Goal: Find specific page/section: Find specific page/section

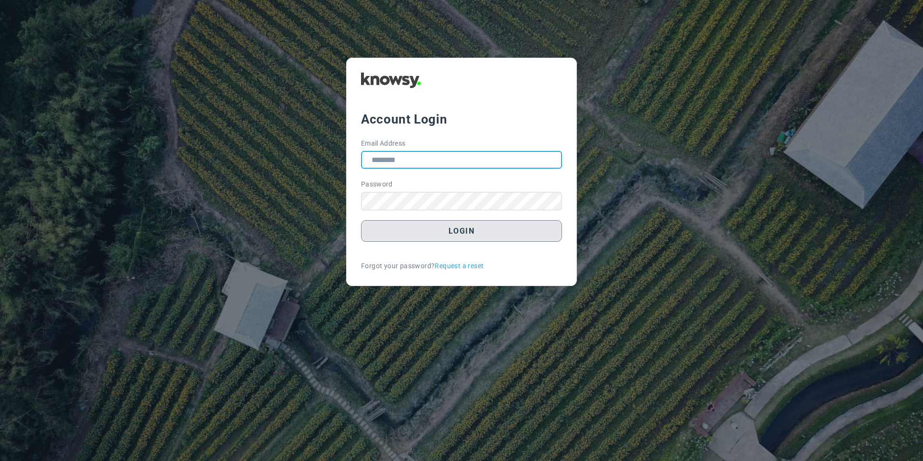
type input "**********"
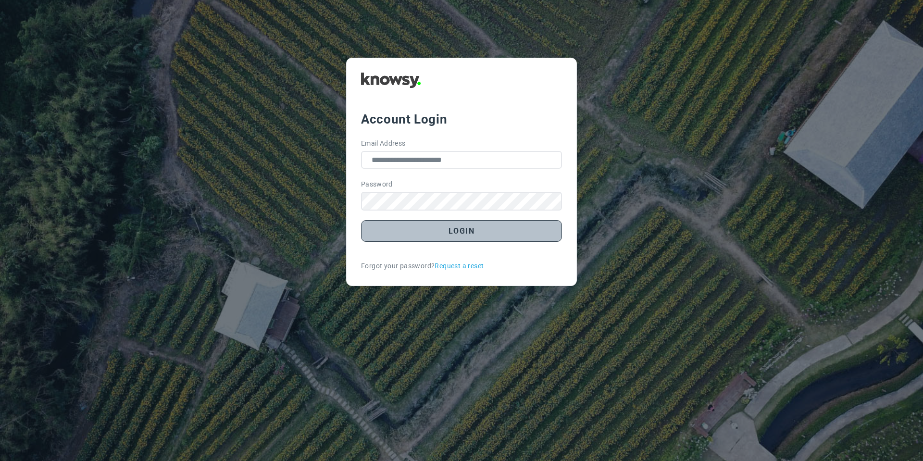
click at [383, 234] on button "Login" at bounding box center [461, 231] width 201 height 22
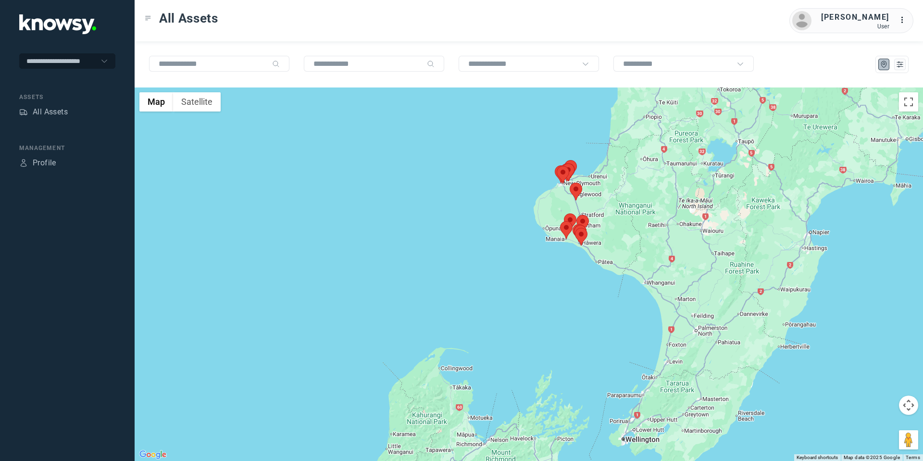
click at [570, 183] on area at bounding box center [570, 183] width 0 height 0
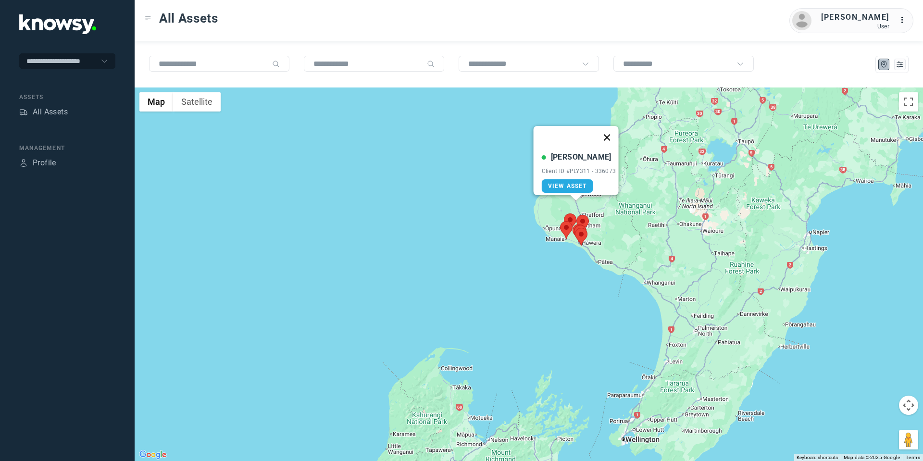
click at [611, 126] on button "Close" at bounding box center [606, 137] width 23 height 23
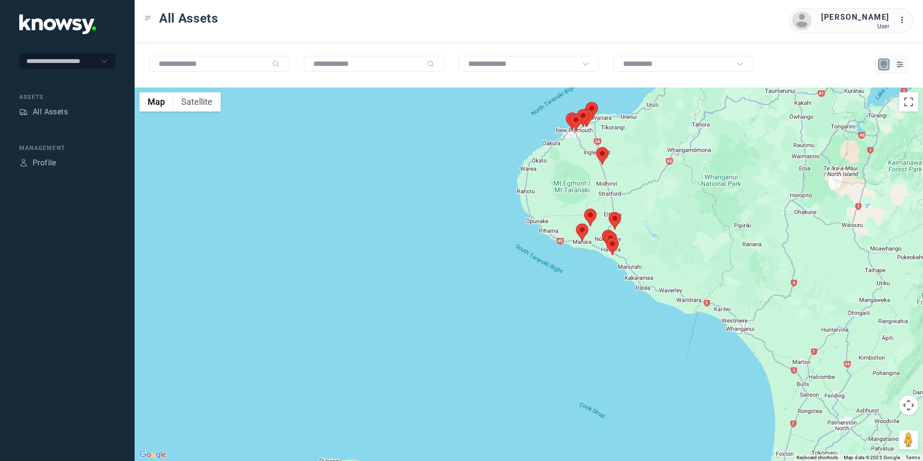
click at [576, 223] on area at bounding box center [576, 223] width 0 height 0
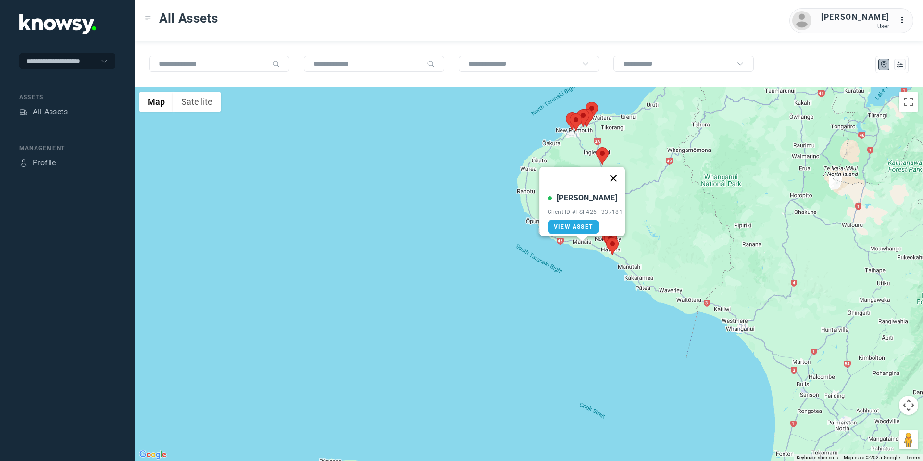
click at [618, 172] on button "Close" at bounding box center [613, 178] width 23 height 23
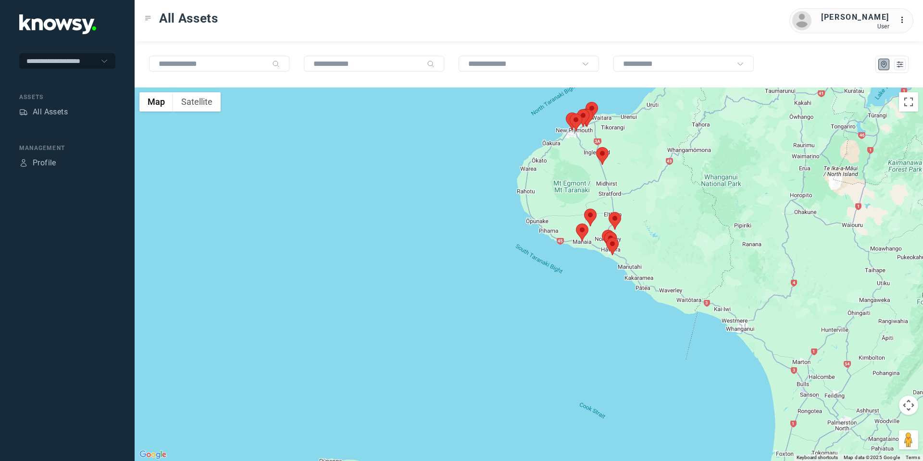
click at [584, 209] on area at bounding box center [584, 209] width 0 height 0
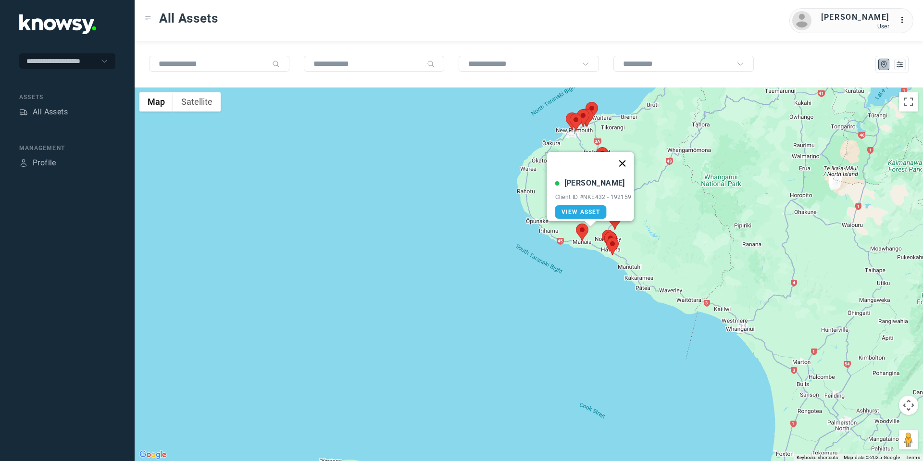
click at [628, 156] on button "Close" at bounding box center [621, 163] width 23 height 23
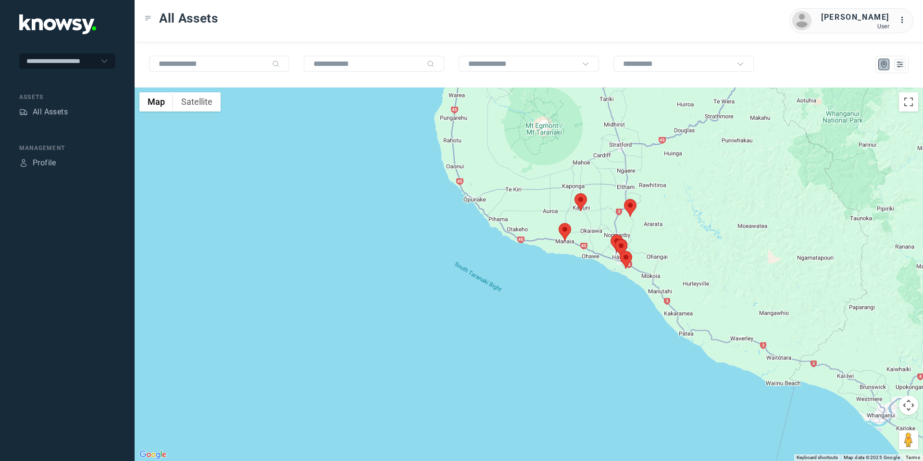
click at [624, 199] on area at bounding box center [624, 199] width 0 height 0
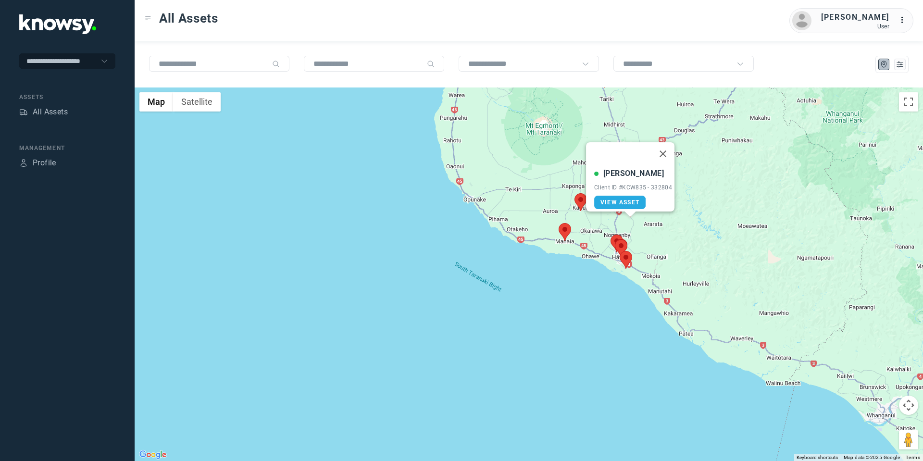
click at [666, 144] on button "Close" at bounding box center [662, 153] width 23 height 23
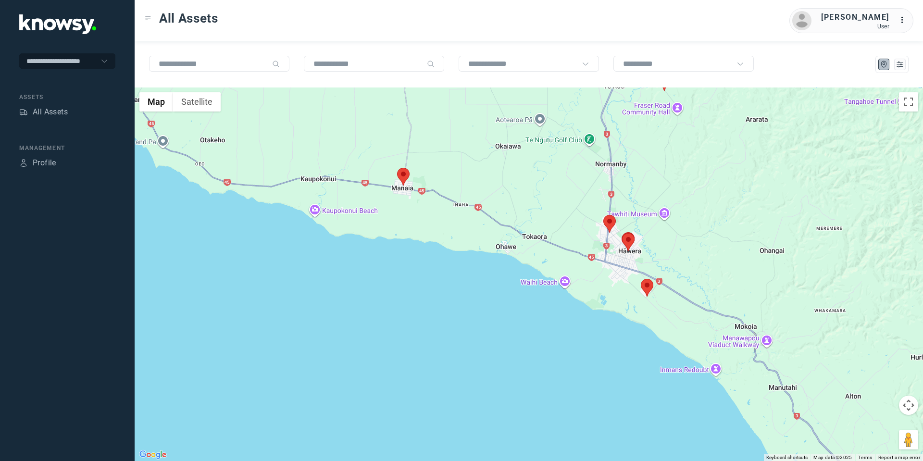
click at [603, 215] on area at bounding box center [603, 215] width 0 height 0
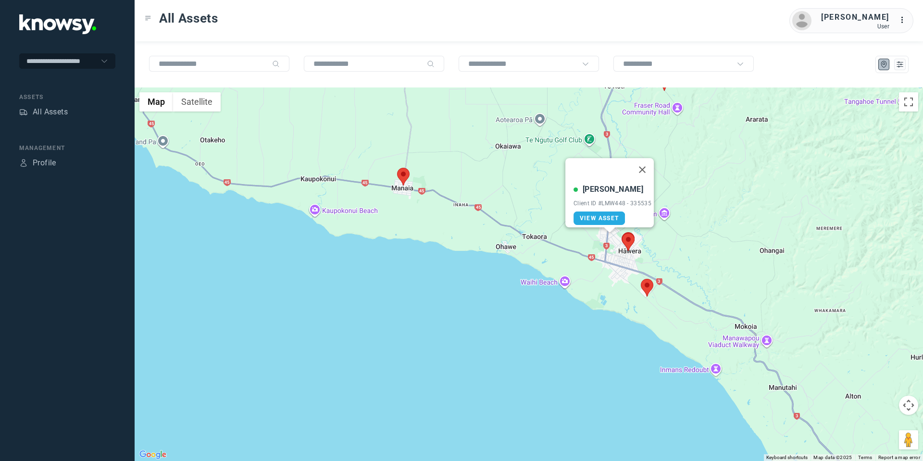
click at [622, 233] on area at bounding box center [622, 233] width 0 height 0
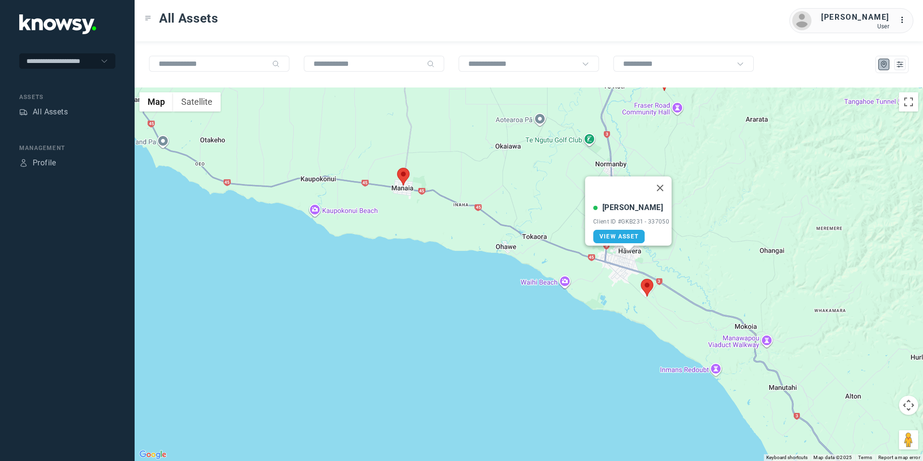
click at [641, 279] on area at bounding box center [641, 279] width 0 height 0
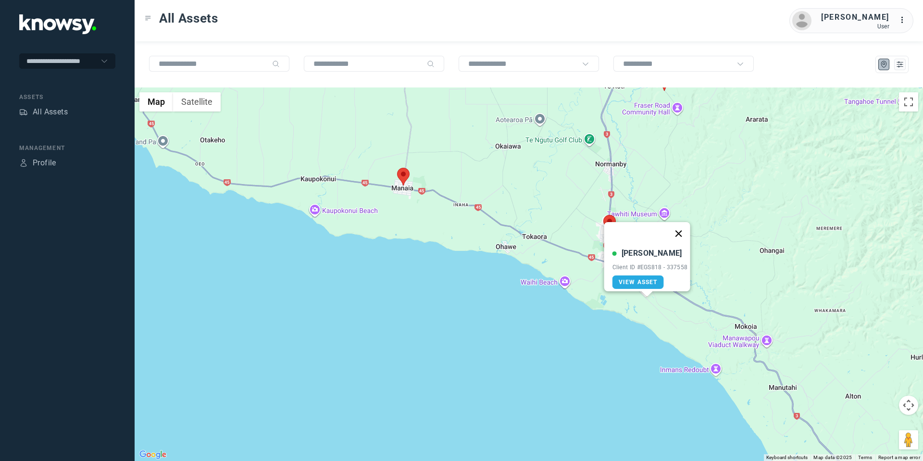
click at [682, 223] on button "Close" at bounding box center [678, 233] width 23 height 23
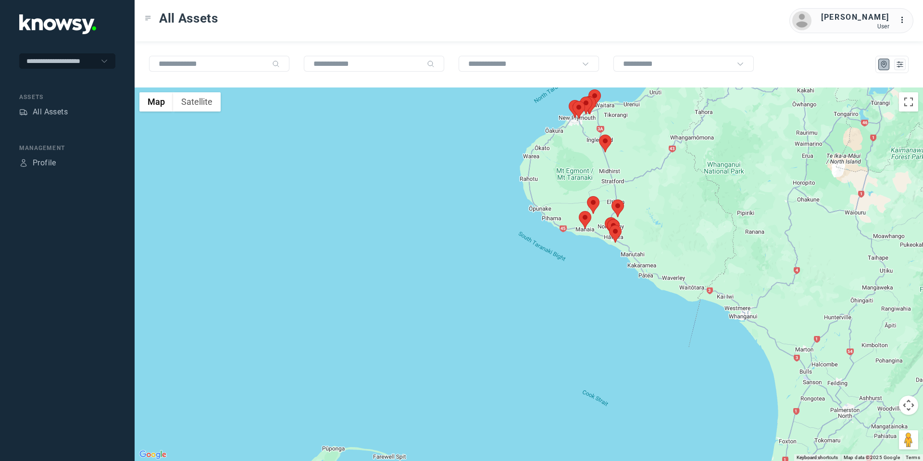
click at [915, 410] on button "Map camera controls" at bounding box center [908, 405] width 19 height 19
click at [867, 378] on button "Move up" at bounding box center [860, 381] width 19 height 19
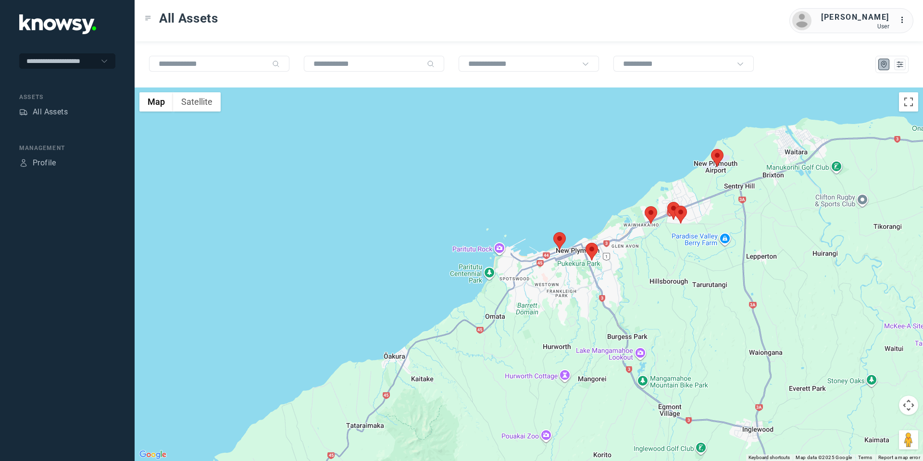
click at [585, 243] on area at bounding box center [585, 243] width 0 height 0
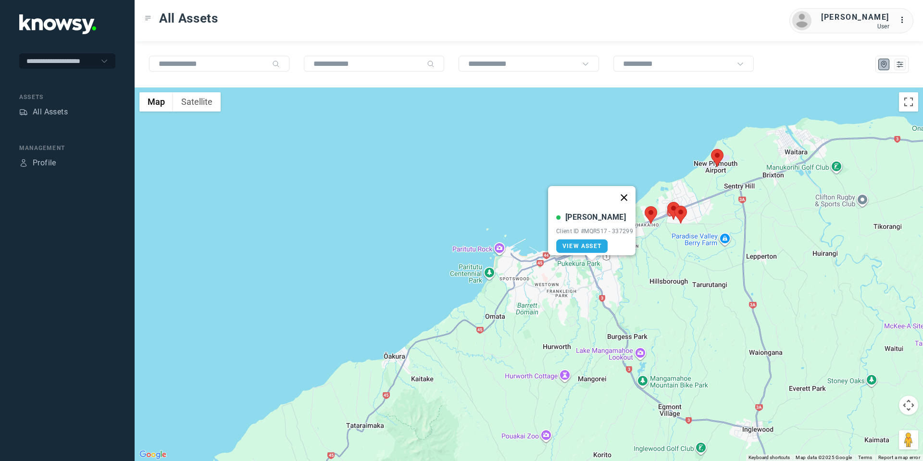
click at [631, 191] on button "Close" at bounding box center [623, 197] width 23 height 23
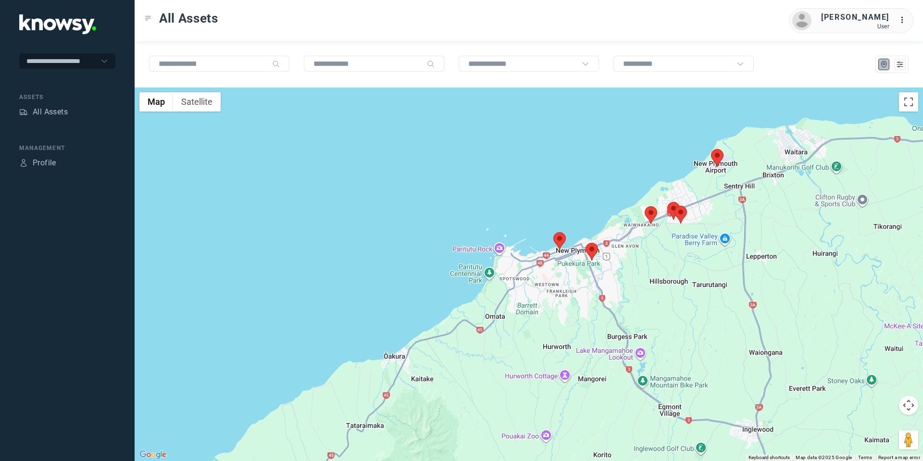
click at [553, 232] on area at bounding box center [553, 232] width 0 height 0
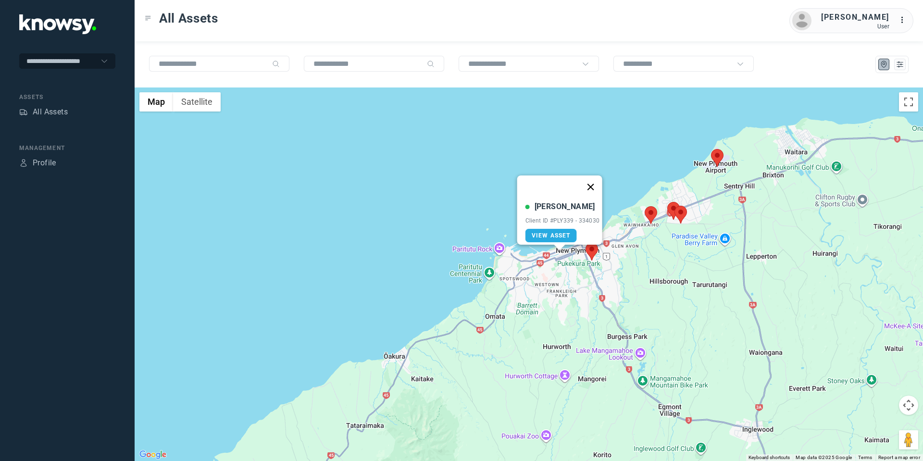
click at [594, 181] on button "Close" at bounding box center [590, 186] width 23 height 23
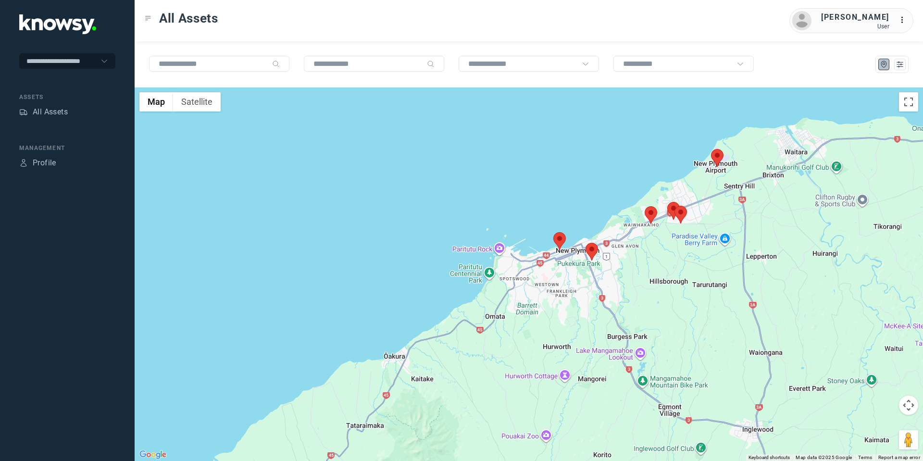
click at [652, 207] on img at bounding box center [651, 215] width 12 height 18
click at [645, 206] on area at bounding box center [645, 206] width 0 height 0
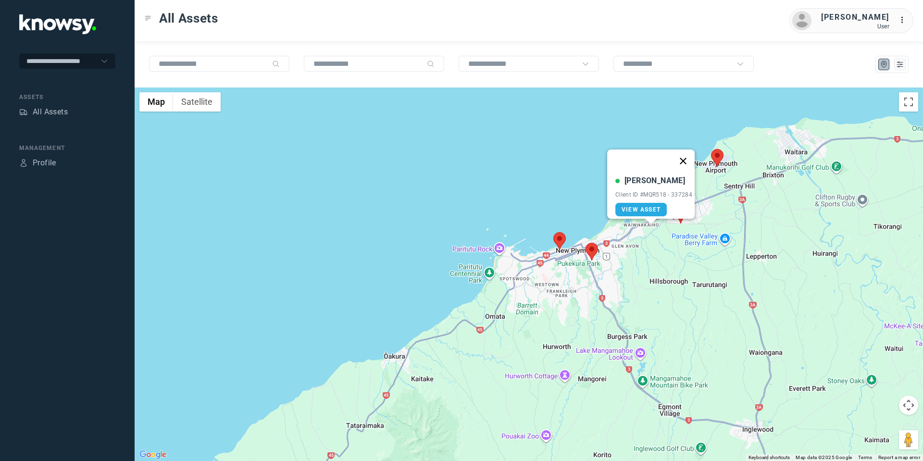
click at [684, 155] on button "Close" at bounding box center [682, 160] width 23 height 23
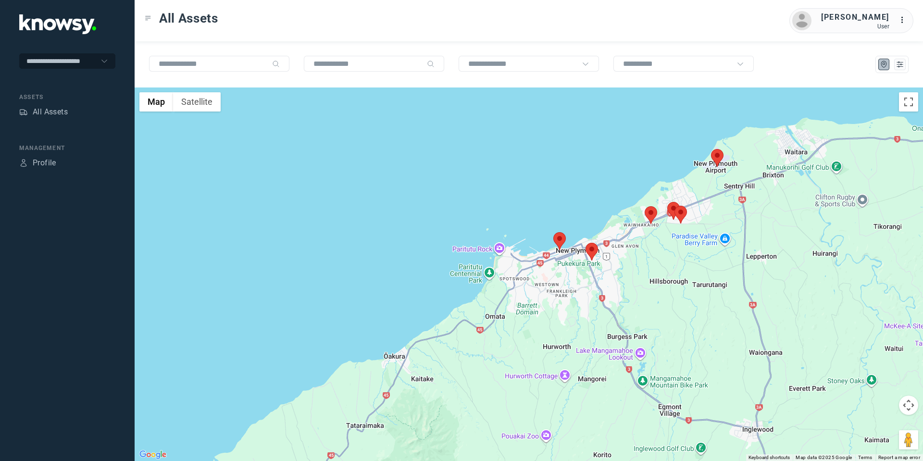
click at [597, 254] on img at bounding box center [591, 252] width 12 height 18
click at [585, 243] on area at bounding box center [585, 243] width 0 height 0
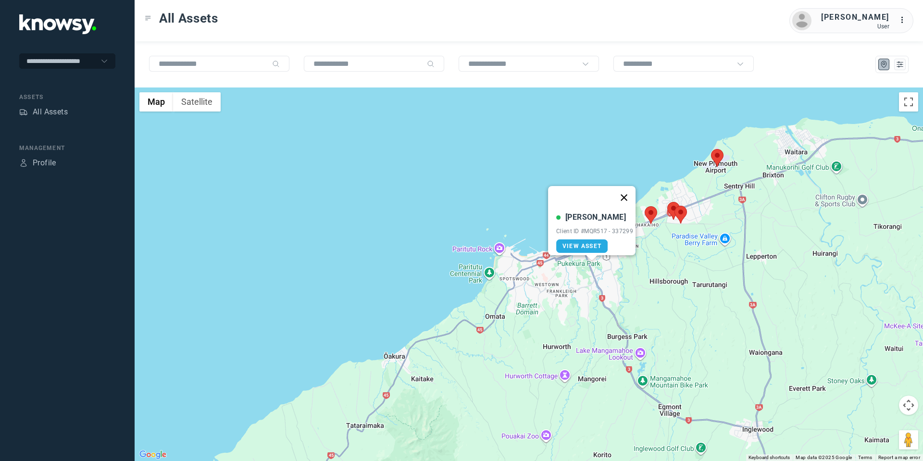
click at [625, 189] on button "Close" at bounding box center [623, 197] width 23 height 23
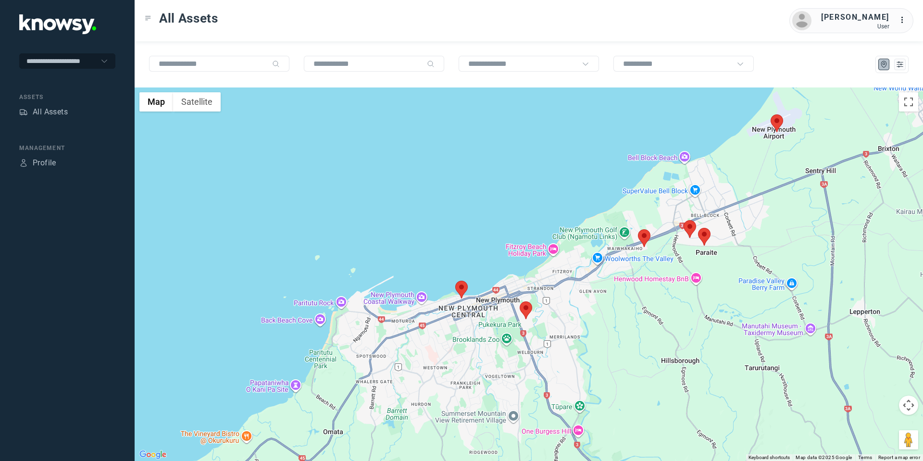
click at [782, 123] on img at bounding box center [776, 123] width 12 height 18
click at [770, 114] on area at bounding box center [770, 114] width 0 height 0
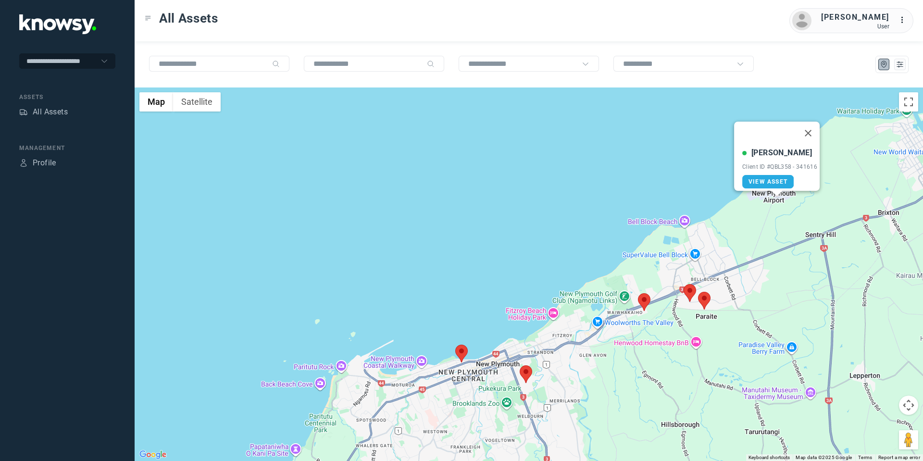
click at [698, 292] on area at bounding box center [698, 292] width 0 height 0
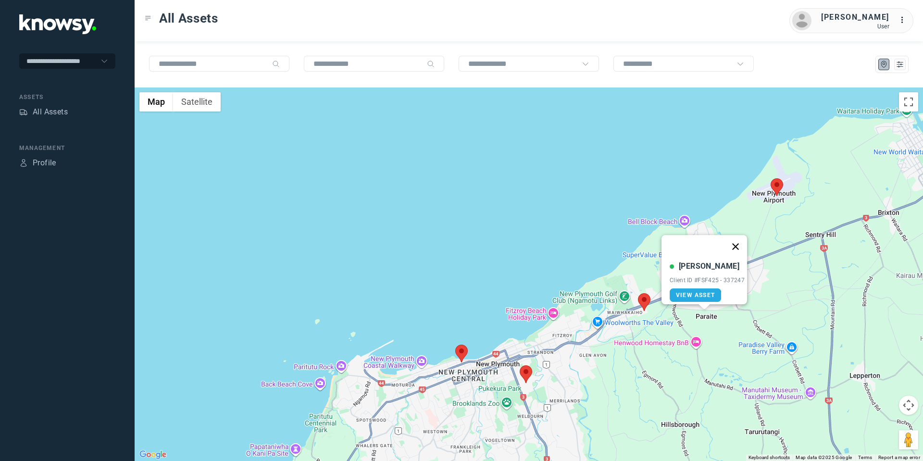
click at [741, 235] on button "Close" at bounding box center [735, 246] width 23 height 23
click at [683, 284] on area at bounding box center [683, 284] width 0 height 0
click at [723, 230] on button "Close" at bounding box center [721, 238] width 23 height 23
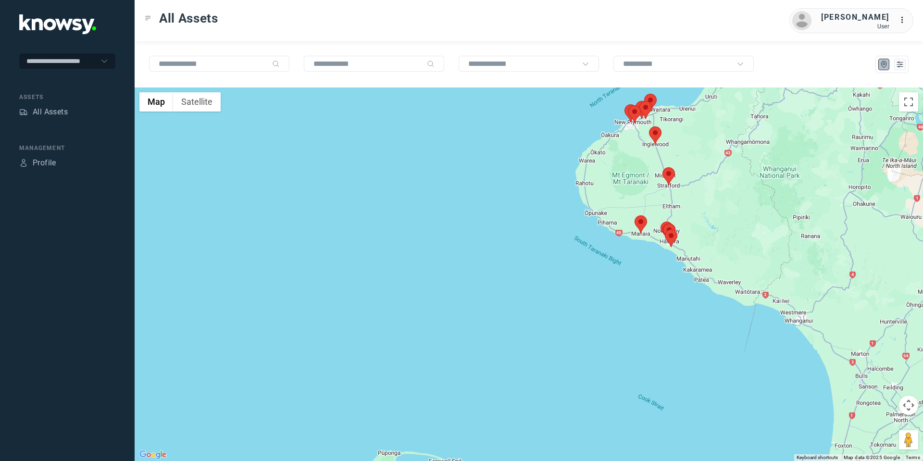
click at [649, 126] on area at bounding box center [649, 126] width 0 height 0
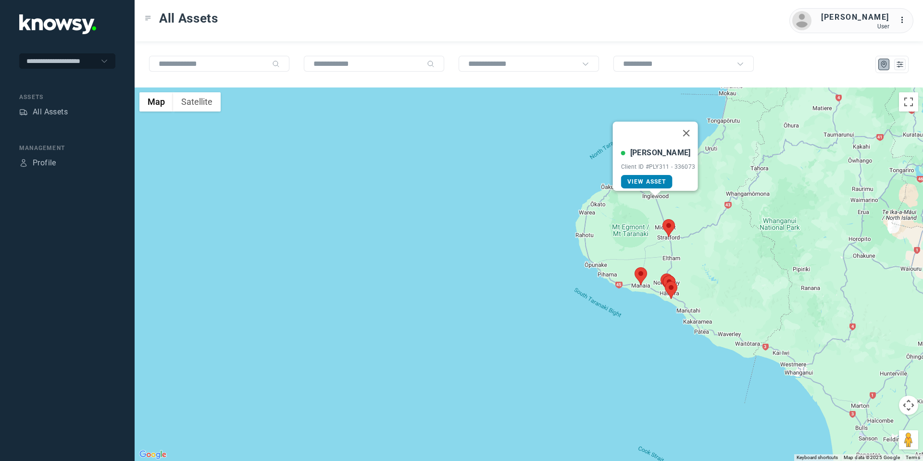
click at [641, 178] on span "View Asset" at bounding box center [646, 181] width 39 height 7
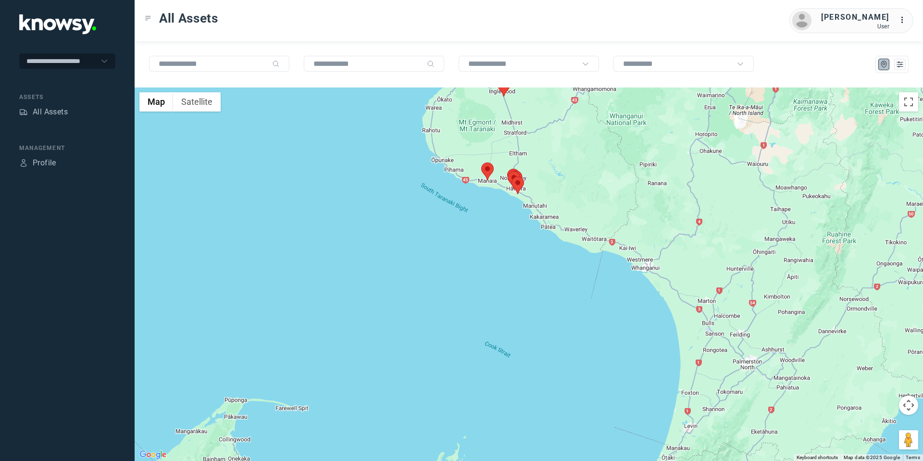
click at [910, 404] on button "Map camera controls" at bounding box center [908, 405] width 19 height 19
click at [859, 381] on button "Move up" at bounding box center [860, 381] width 19 height 19
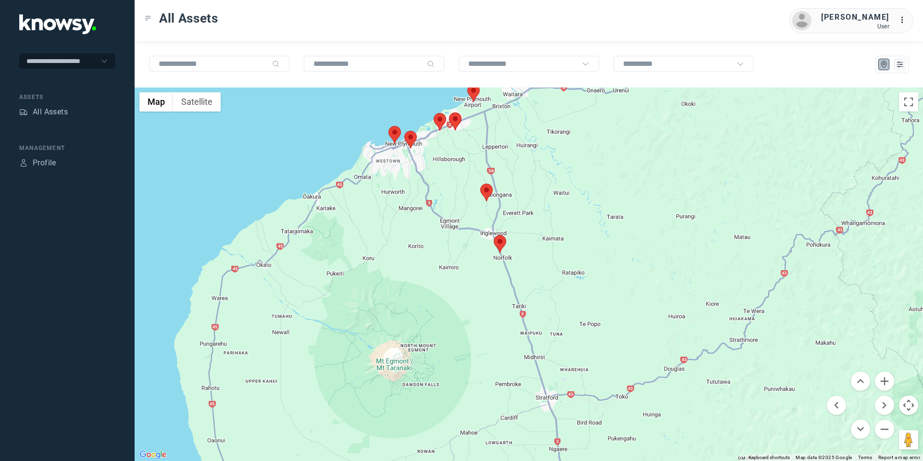
click at [494, 235] on area at bounding box center [494, 235] width 0 height 0
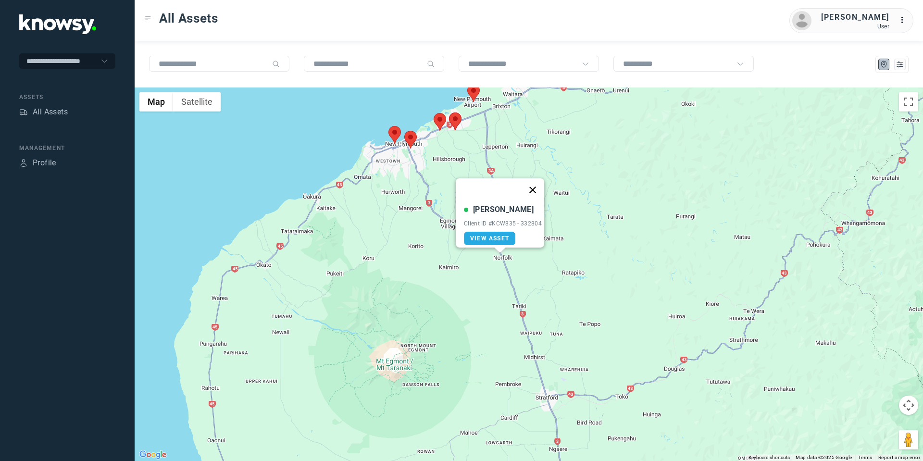
click at [542, 180] on button "Close" at bounding box center [532, 189] width 23 height 23
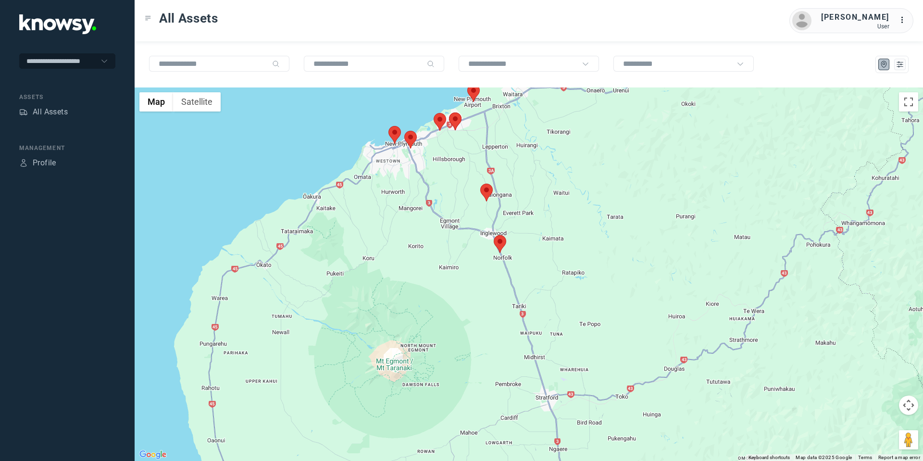
click at [480, 184] on area at bounding box center [480, 184] width 0 height 0
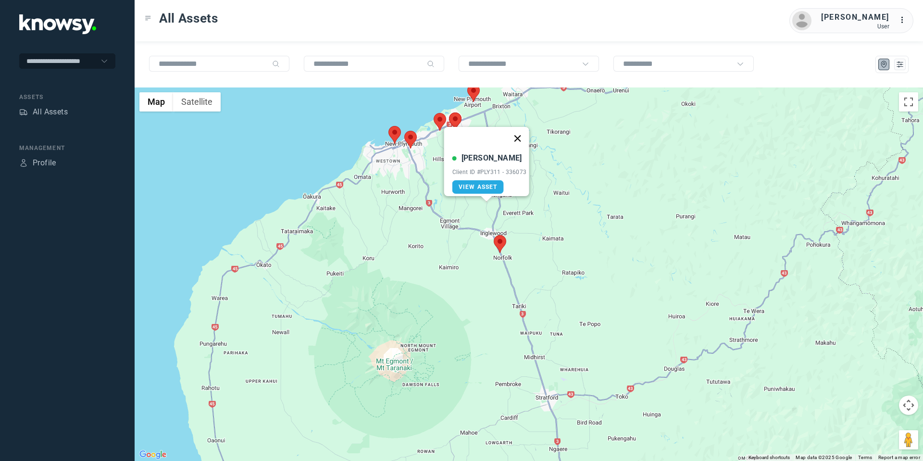
click at [522, 130] on button "Close" at bounding box center [517, 138] width 23 height 23
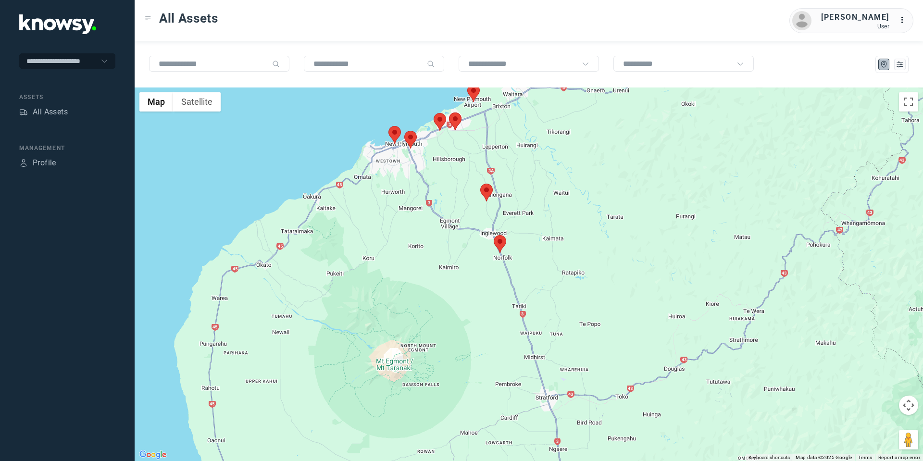
click at [918, 402] on button "Map camera controls" at bounding box center [908, 405] width 19 height 19
click at [860, 434] on button "Move down" at bounding box center [860, 429] width 19 height 19
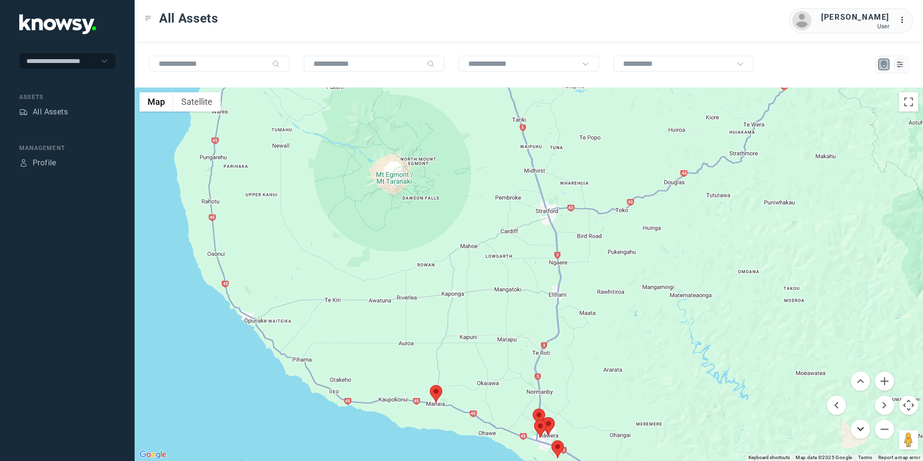
click at [860, 434] on button "Move down" at bounding box center [860, 429] width 19 height 19
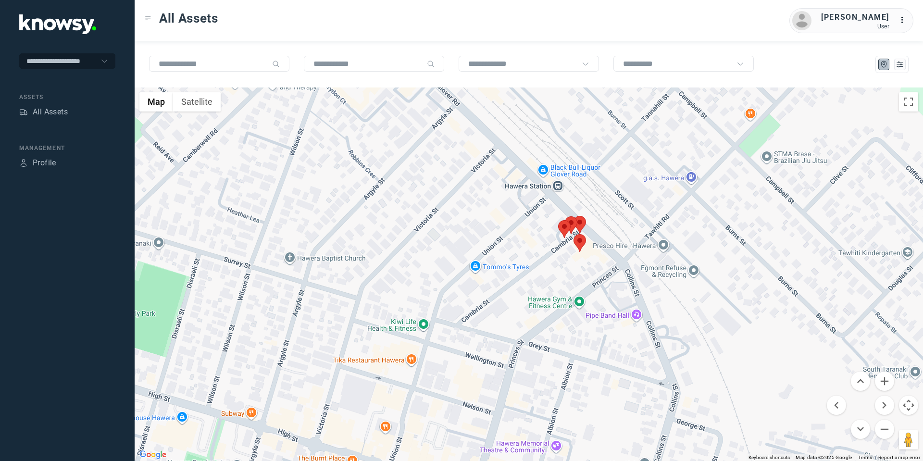
click at [558, 220] on area at bounding box center [558, 220] width 0 height 0
click at [600, 163] on button "Close" at bounding box center [595, 174] width 23 height 23
click at [573, 216] on area at bounding box center [573, 216] width 0 height 0
click at [617, 166] on button "Close" at bounding box center [610, 170] width 23 height 23
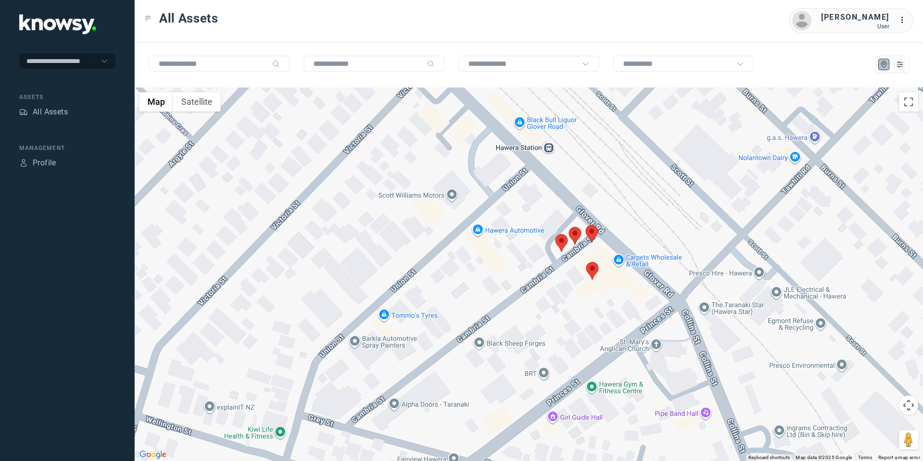
click at [569, 227] on area at bounding box center [569, 227] width 0 height 0
click at [612, 175] on button "Close" at bounding box center [606, 181] width 23 height 23
click at [586, 262] on area at bounding box center [586, 262] width 0 height 0
click at [631, 208] on button "Close" at bounding box center [623, 216] width 23 height 23
click at [897, 66] on icon "List" at bounding box center [900, 64] width 6 height 5
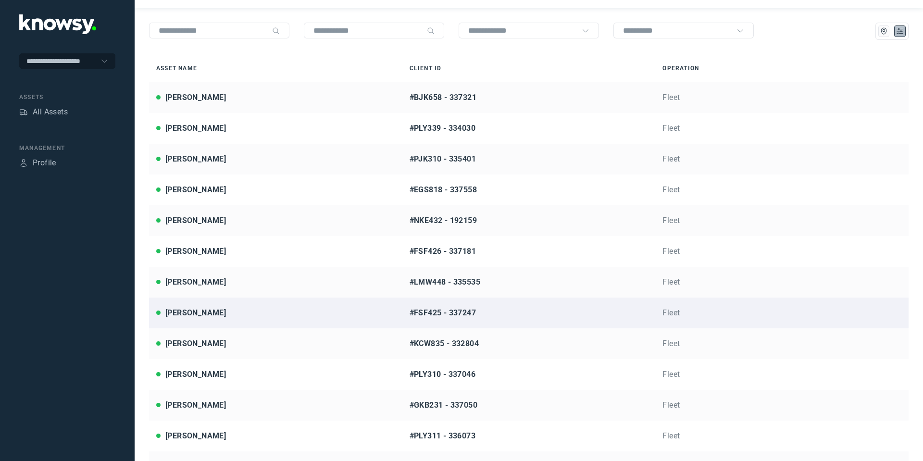
scroll to position [34, 0]
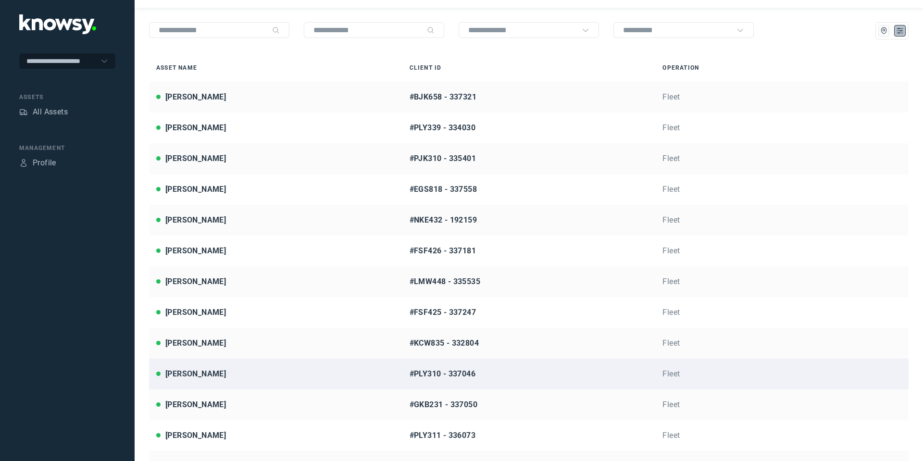
click at [192, 373] on div "[PERSON_NAME]" at bounding box center [195, 374] width 61 height 12
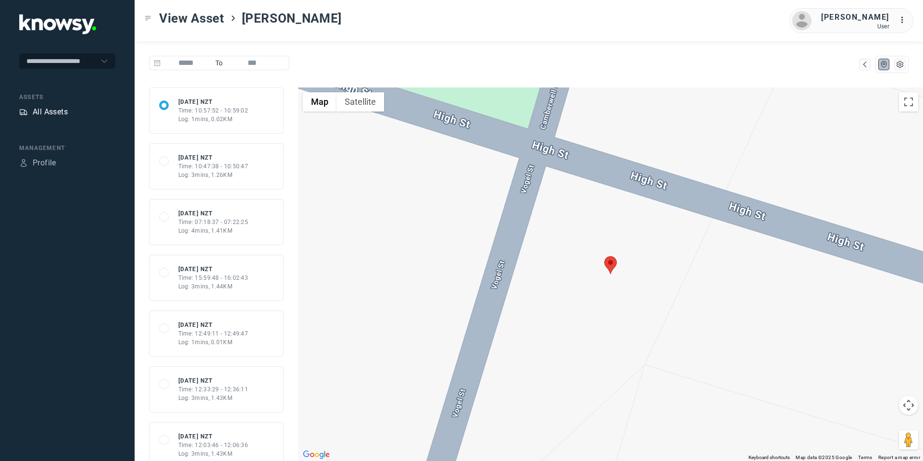
click at [48, 112] on div "All Assets" at bounding box center [50, 112] width 35 height 12
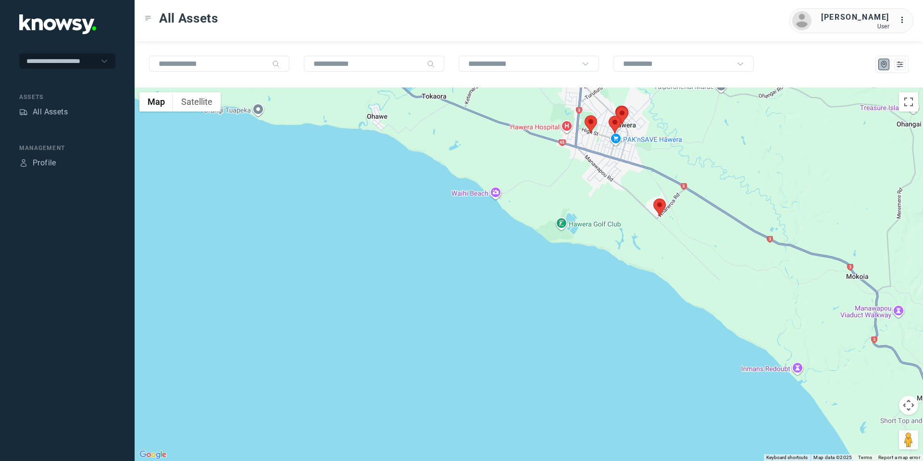
click at [584, 115] on area at bounding box center [584, 115] width 0 height 0
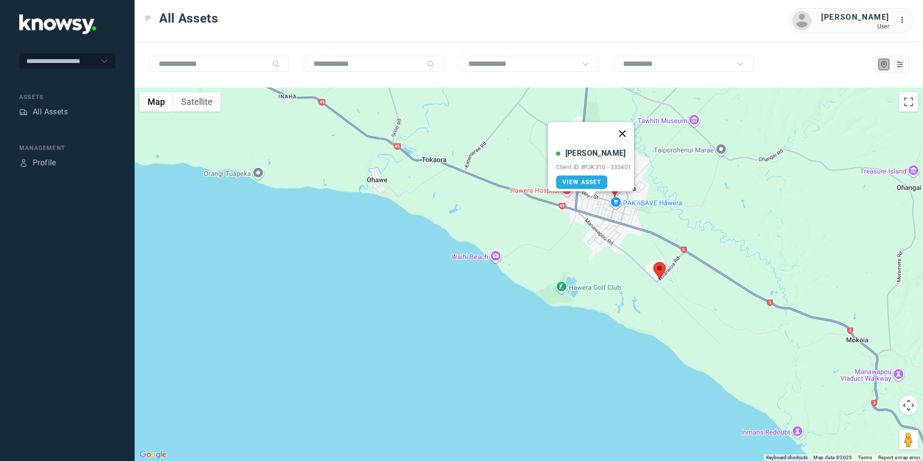
click at [622, 129] on button "Close" at bounding box center [621, 133] width 23 height 23
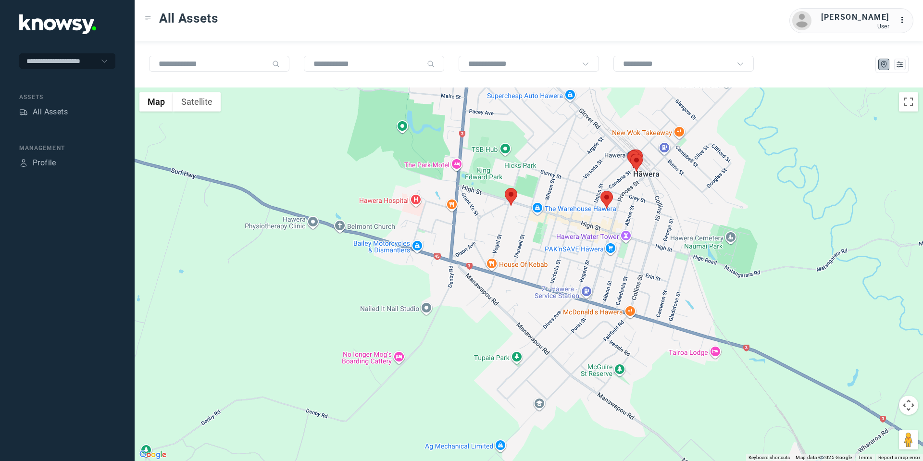
click at [600, 191] on area at bounding box center [600, 191] width 0 height 0
click at [641, 136] on button "Close" at bounding box center [637, 145] width 23 height 23
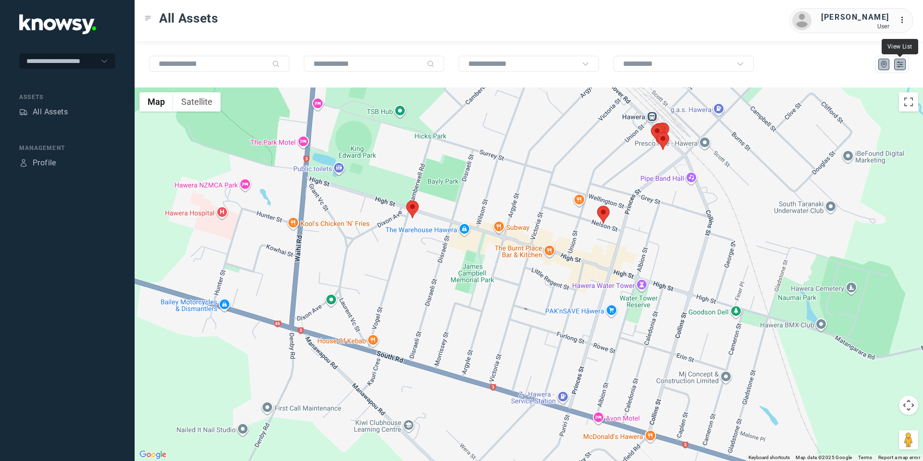
click at [895, 65] on icon "List" at bounding box center [899, 64] width 9 height 9
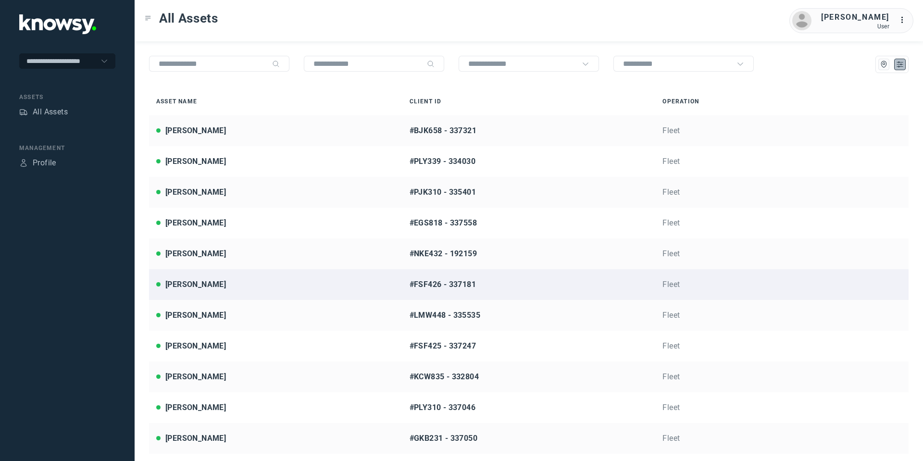
scroll to position [5, 0]
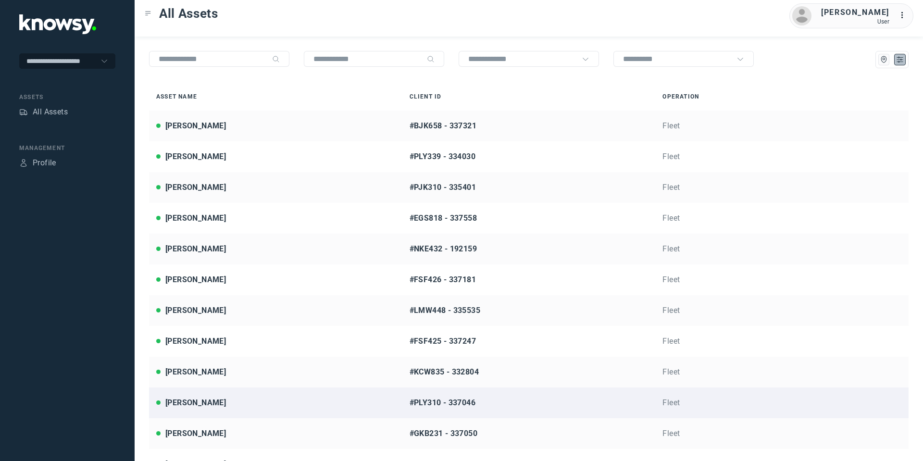
click at [206, 407] on div "[PERSON_NAME]" at bounding box center [195, 403] width 61 height 12
